Goal: Navigation & Orientation: Find specific page/section

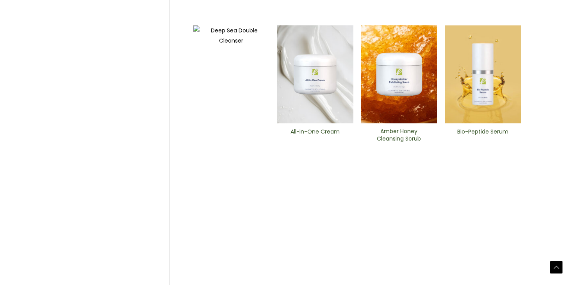
scroll to position [379, 0]
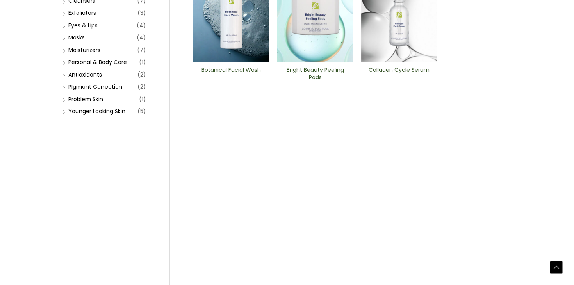
scroll to position [157, 0]
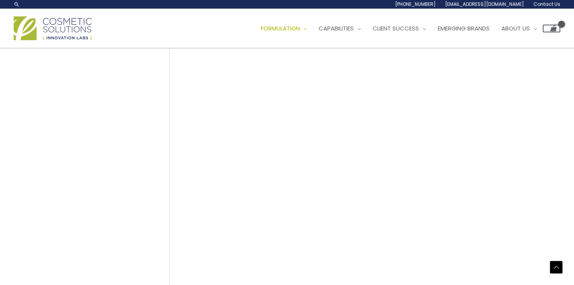
scroll to position [367, 0]
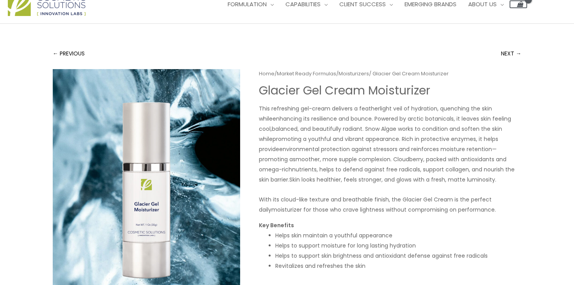
scroll to position [23, 0]
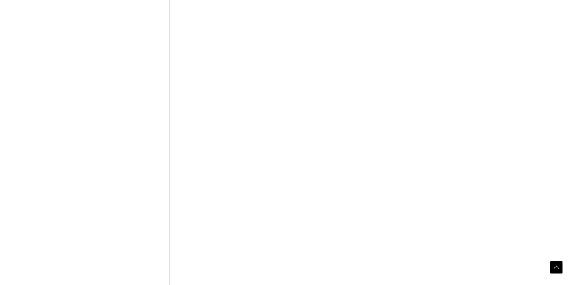
scroll to position [379, 0]
